Goal: Information Seeking & Learning: Learn about a topic

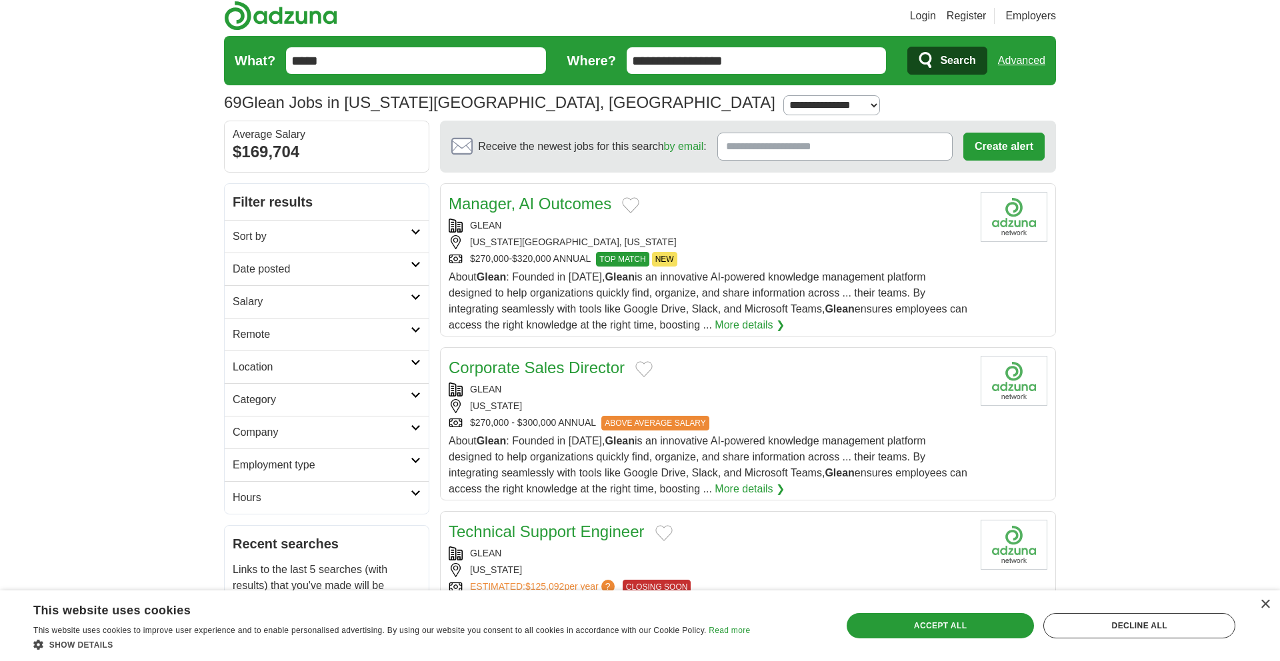
scroll to position [46, 0]
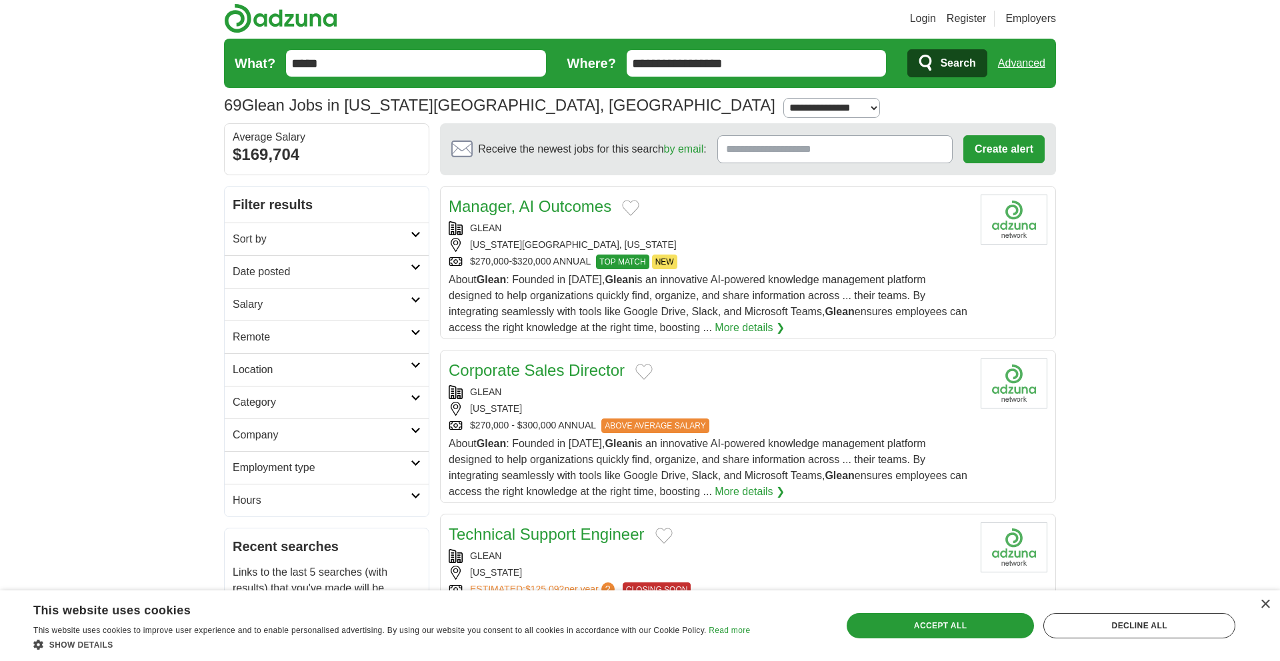
click at [377, 370] on h2 "Location" at bounding box center [322, 370] width 178 height 16
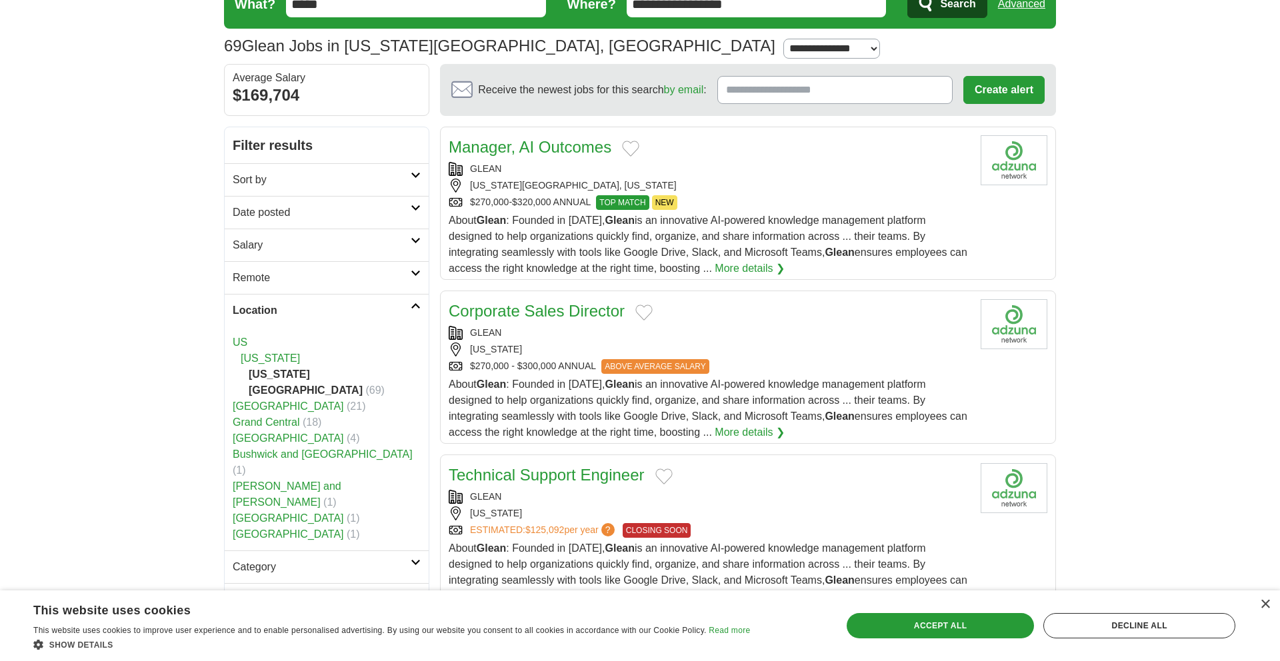
scroll to position [106, 0]
click at [409, 310] on h2 "Location" at bounding box center [322, 310] width 178 height 16
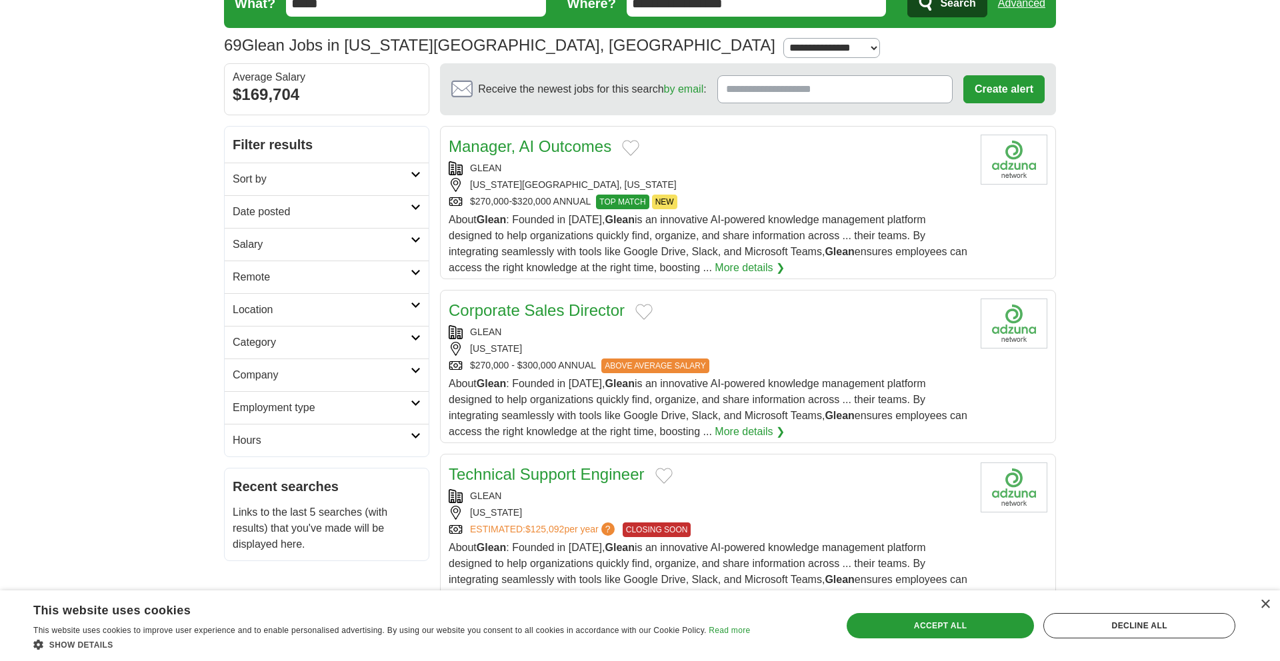
click at [373, 335] on h2 "Category" at bounding box center [322, 343] width 178 height 16
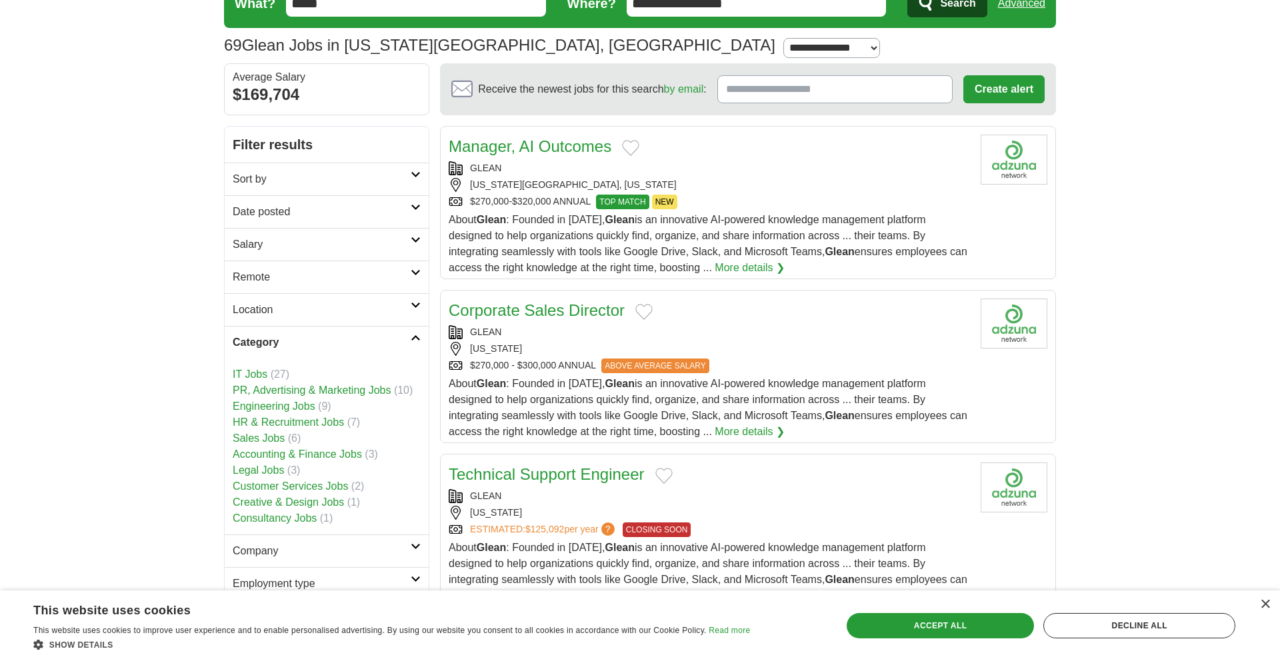
click at [264, 432] on link "Sales Jobs" at bounding box center [259, 437] width 52 height 11
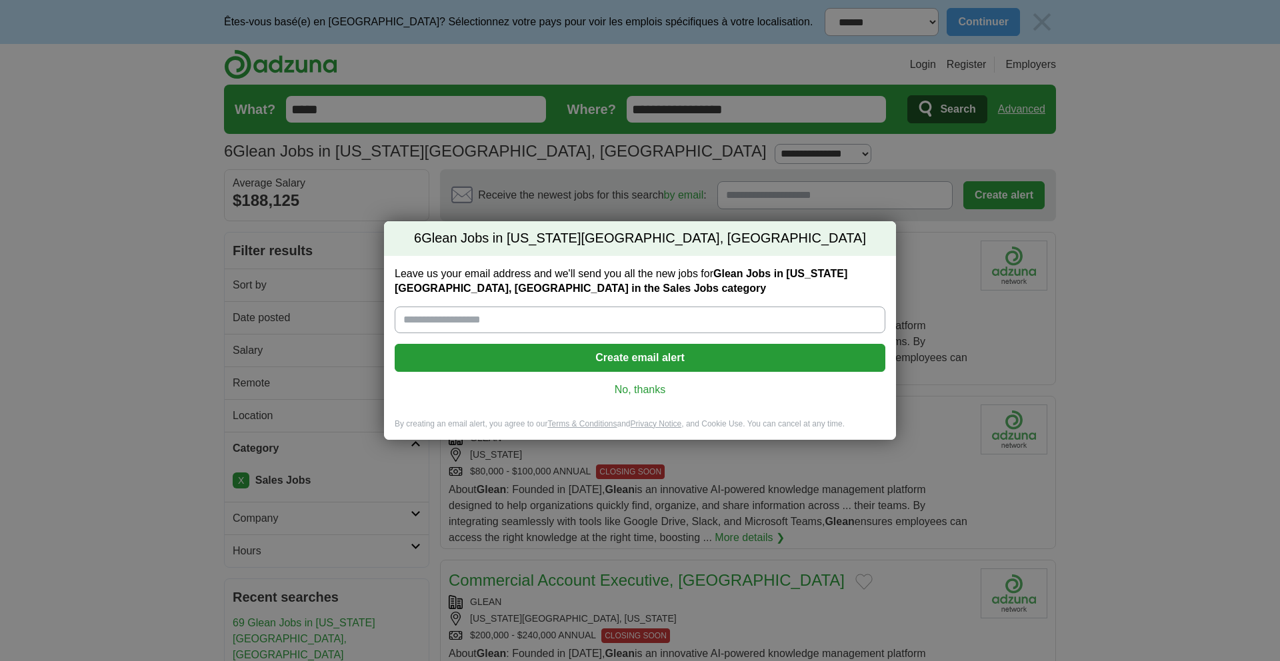
click at [640, 377] on div "Leave us your email address and we'll send you all the new jobs for Glean Jobs …" at bounding box center [640, 337] width 512 height 163
click at [640, 387] on link "No, thanks" at bounding box center [639, 390] width 469 height 15
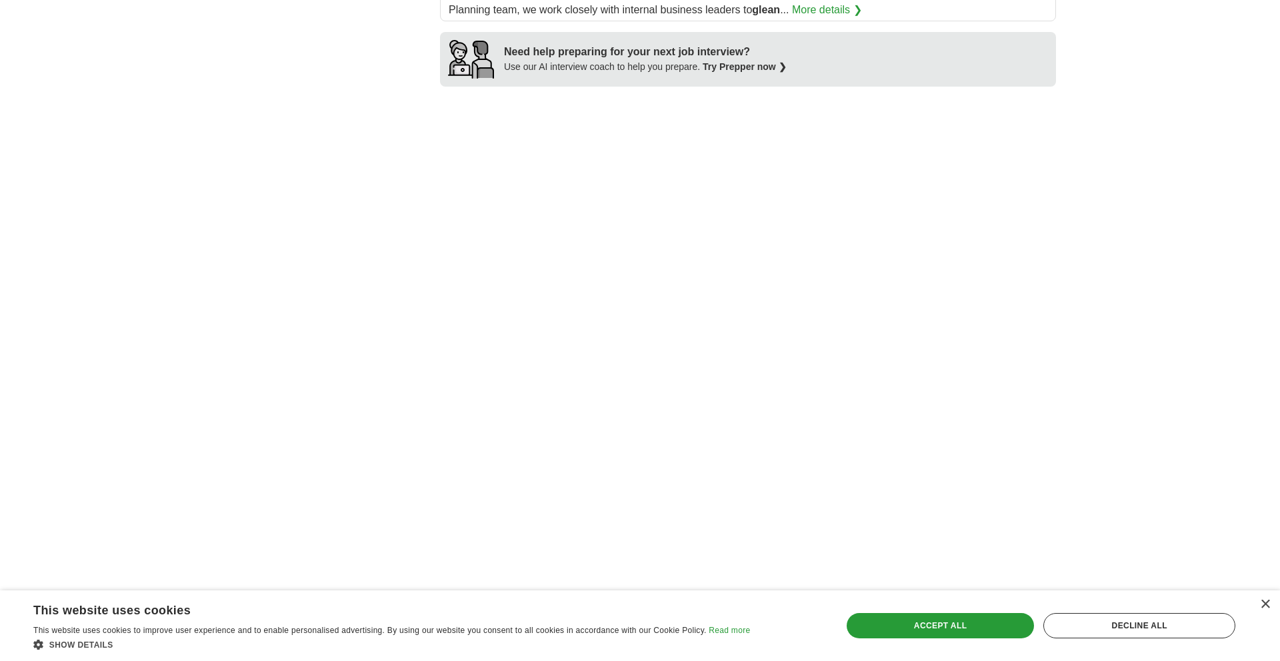
scroll to position [1164, 0]
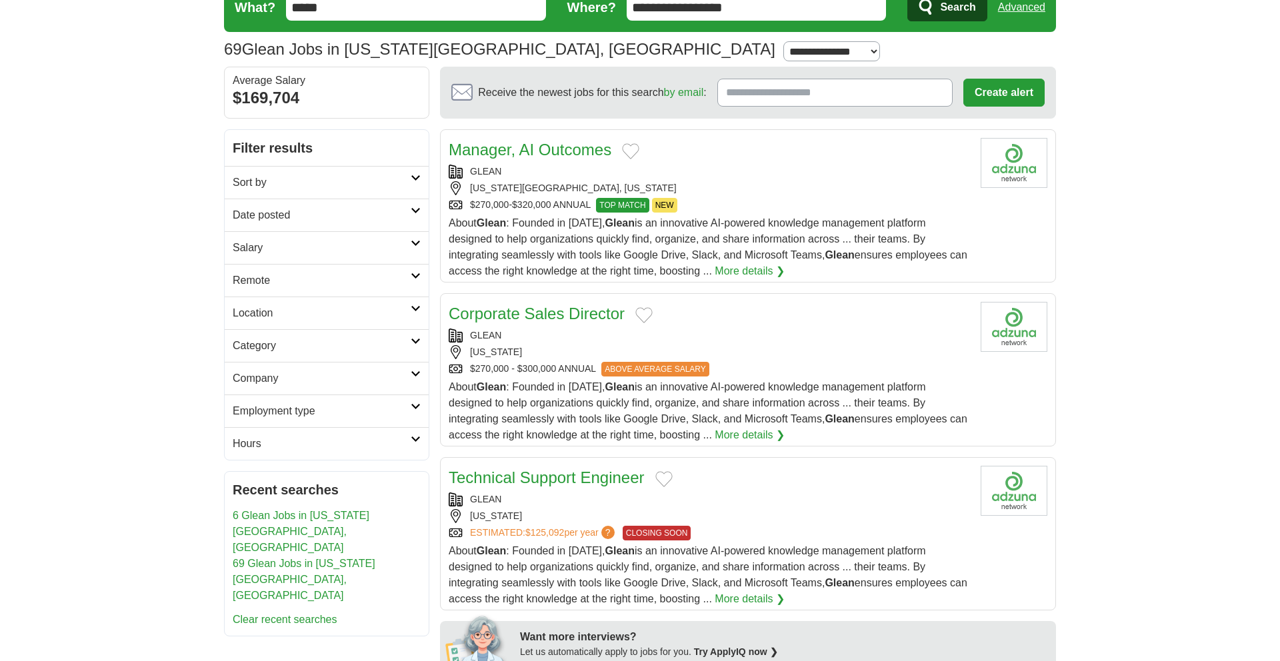
scroll to position [104, 0]
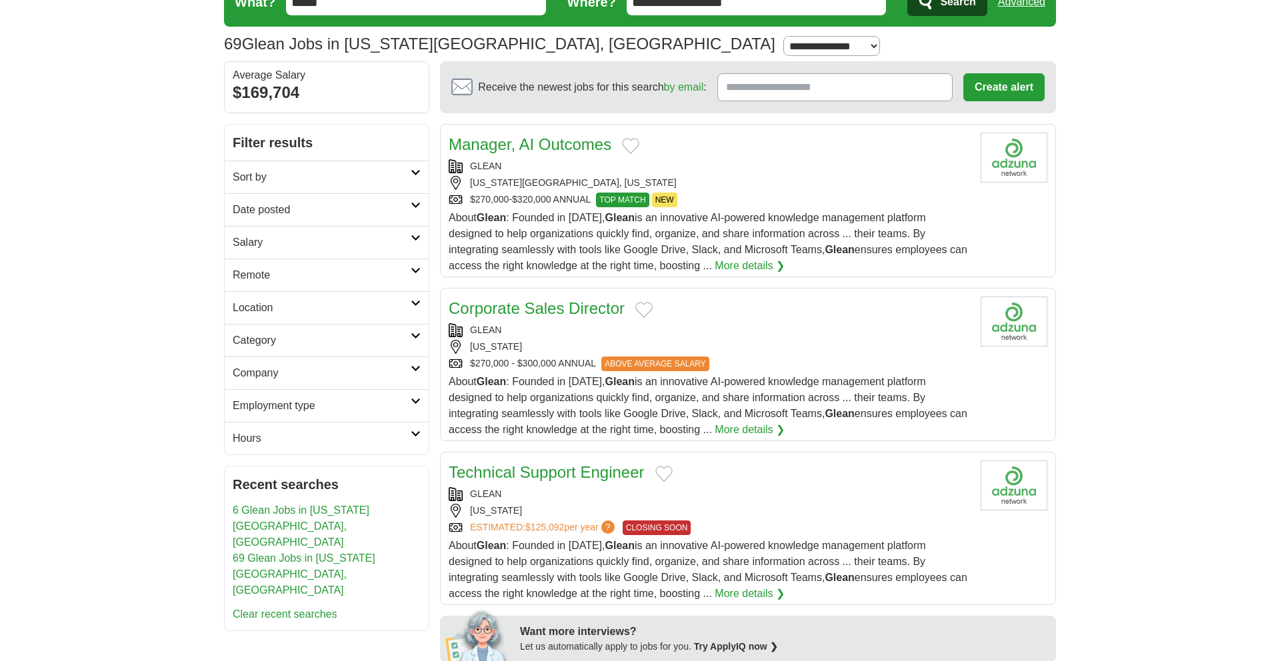
scroll to position [102, 0]
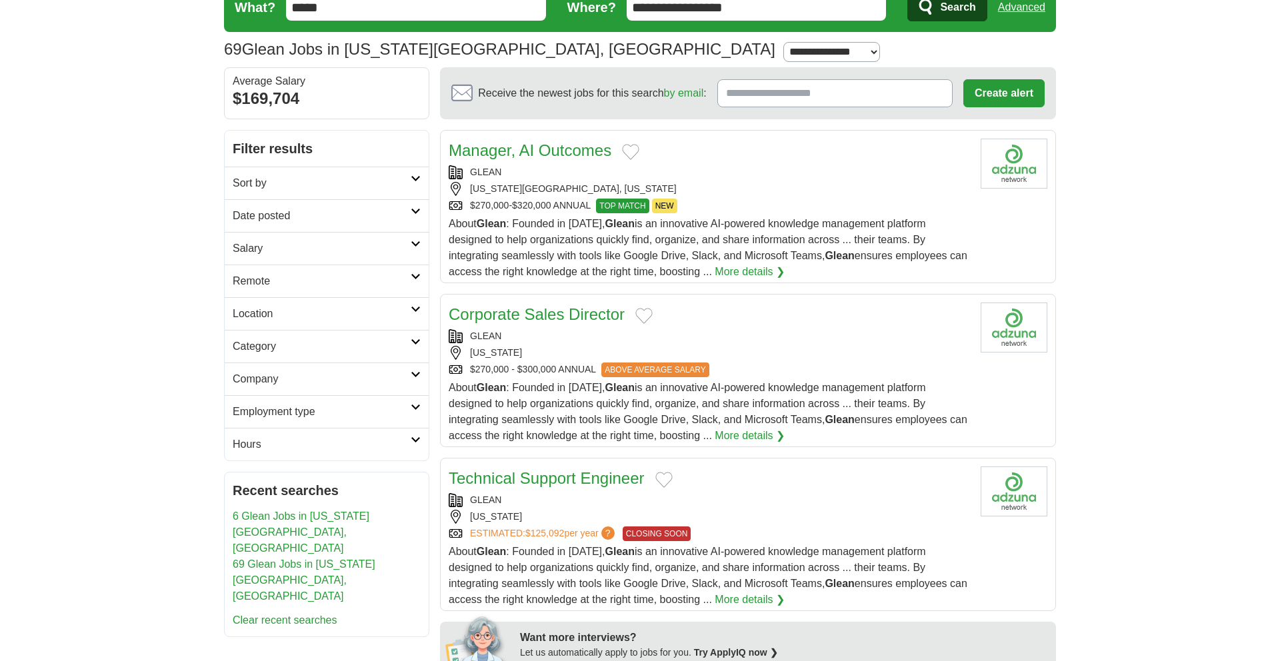
click at [275, 351] on h2 "Category" at bounding box center [322, 347] width 178 height 16
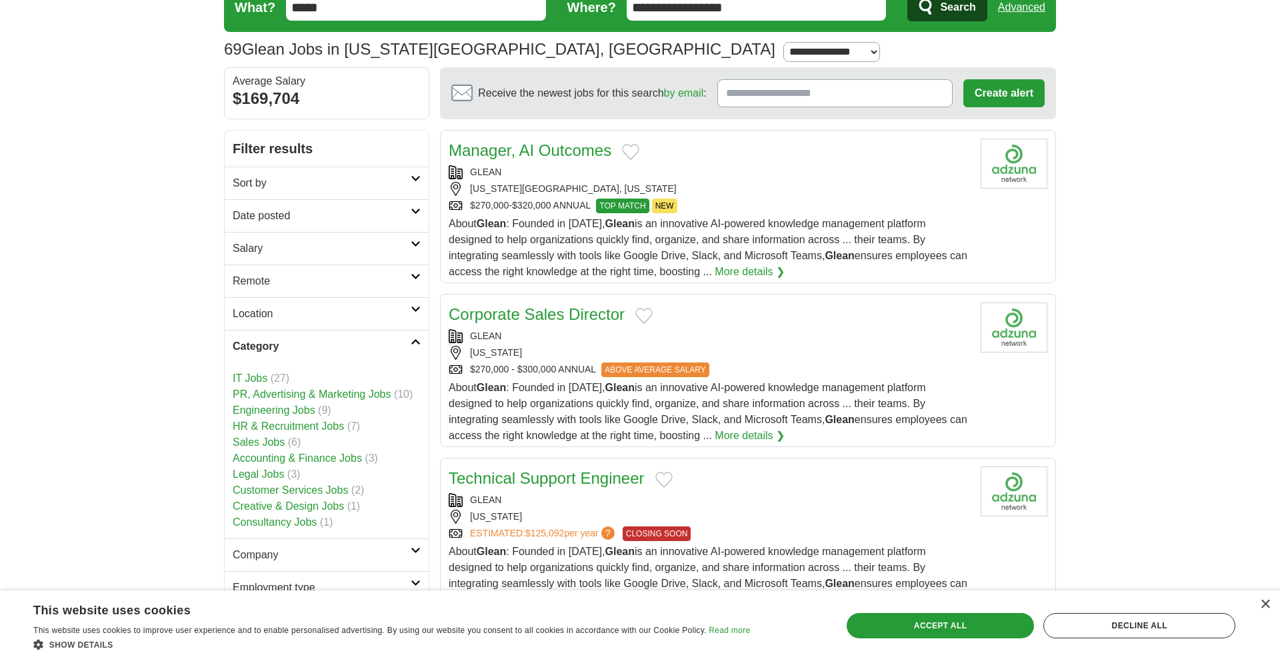
click at [305, 411] on link "Engineering Jobs" at bounding box center [274, 410] width 83 height 11
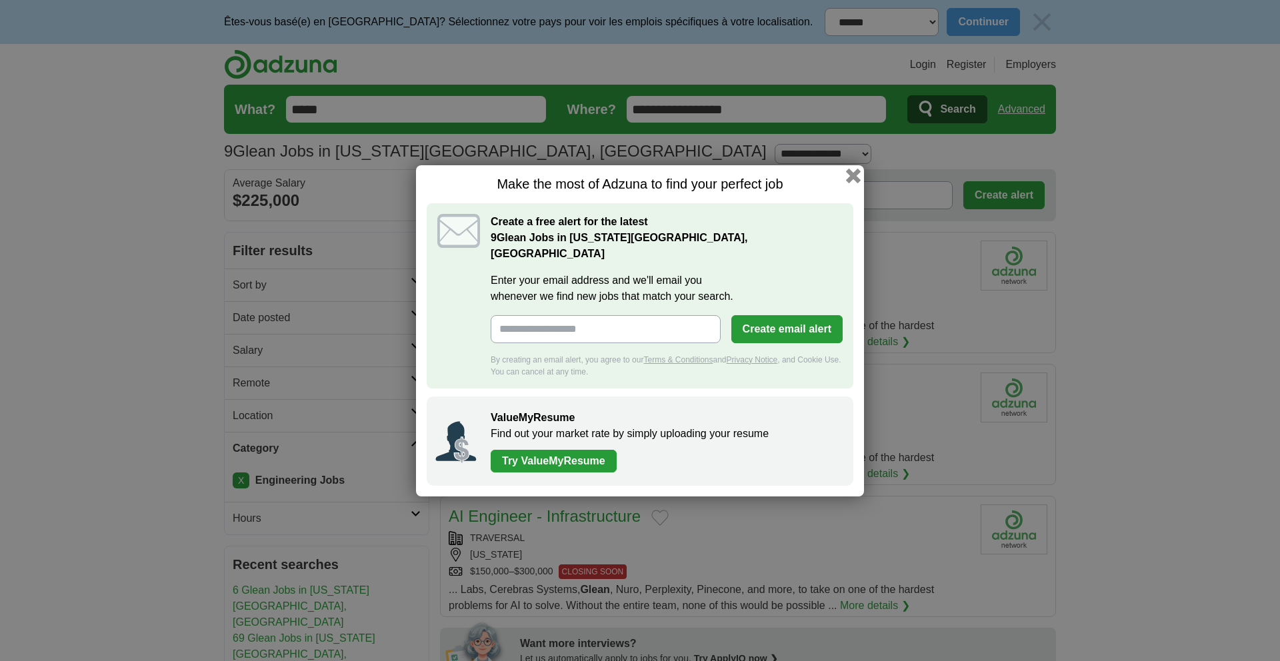
click at [848, 183] on button "button" at bounding box center [853, 175] width 15 height 15
